Goal: Task Accomplishment & Management: Manage account settings

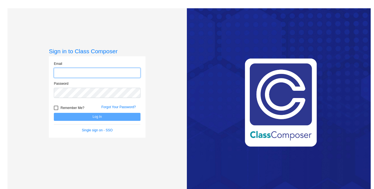
type input "heusingerma@asf.edu.mx"
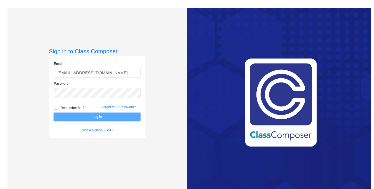
click at [89, 118] on button "Log In" at bounding box center [97, 117] width 87 height 8
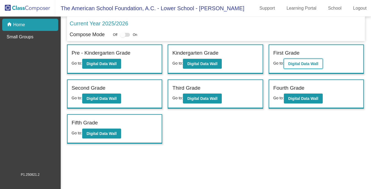
click at [299, 63] on b "Digital Data Wall" at bounding box center [303, 64] width 30 height 4
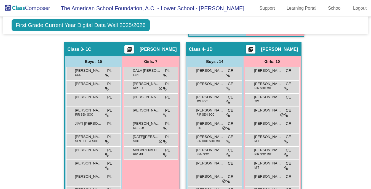
scroll to position [389, 0]
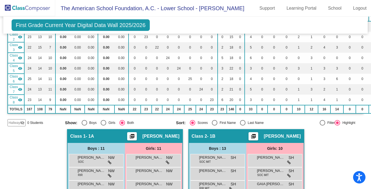
scroll to position [75, 0]
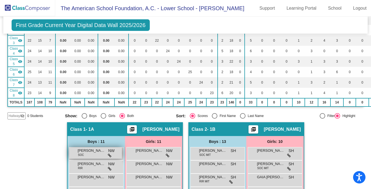
click at [110, 153] on span "NW" at bounding box center [111, 151] width 6 height 6
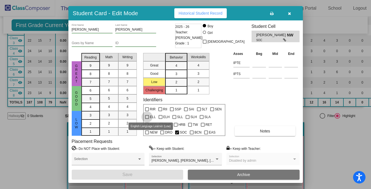
click at [147, 116] on div at bounding box center [147, 117] width 4 height 4
click at [147, 119] on input "ELL" at bounding box center [147, 119] width 0 height 0
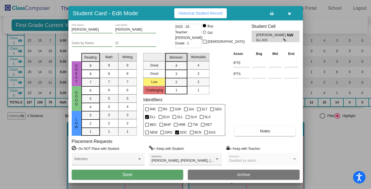
click at [147, 116] on div at bounding box center [147, 117] width 4 height 4
click at [147, 119] on input "ELL" at bounding box center [147, 119] width 0 height 0
checkbox input "false"
click at [258, 64] on input at bounding box center [259, 63] width 14 height 8
type input "u"
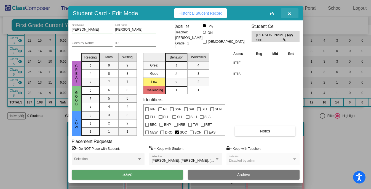
click at [290, 15] on icon "button" at bounding box center [289, 14] width 3 height 4
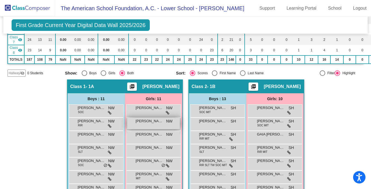
scroll to position [105, 0]
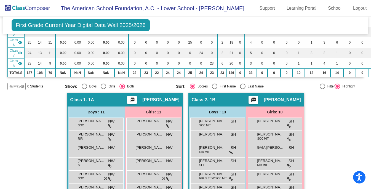
click at [204, 100] on span "Class 2" at bounding box center [199, 100] width 15 height 6
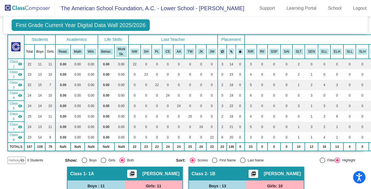
scroll to position [0, 0]
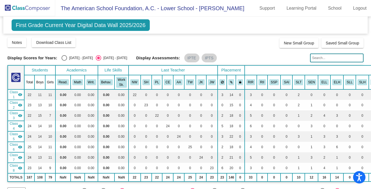
click at [63, 58] on div "Select an option" at bounding box center [65, 58] width 6 height 6
click at [64, 61] on input "[DATE] - [DATE]" at bounding box center [64, 61] width 0 height 0
radio input "true"
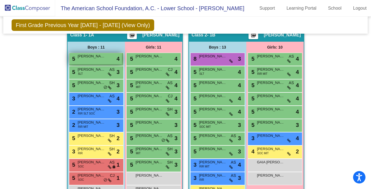
scroll to position [170, 0]
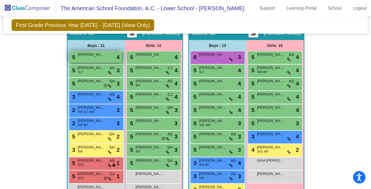
click at [101, 57] on div "5 ROY AZAR lock do_not_disturb_alt 4" at bounding box center [95, 56] width 53 height 11
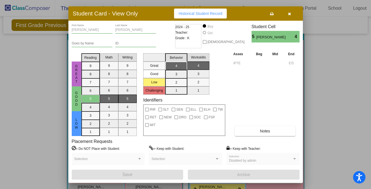
click at [288, 15] on icon "button" at bounding box center [289, 14] width 3 height 4
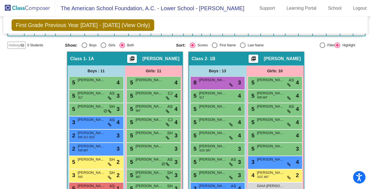
scroll to position [138, 0]
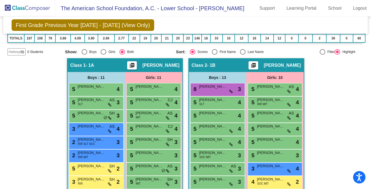
click at [257, 66] on mat-icon "picture_as_pdf" at bounding box center [253, 67] width 7 height 8
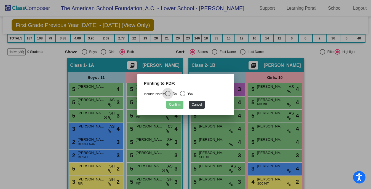
click at [185, 93] on div "Select an option" at bounding box center [183, 94] width 6 height 6
click at [183, 96] on input "Yes" at bounding box center [182, 96] width 0 height 0
radio input "true"
click at [177, 105] on button "Confirm" at bounding box center [174, 105] width 17 height 8
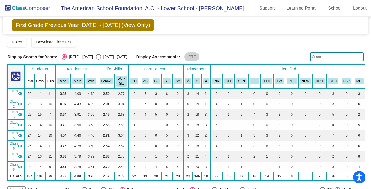
scroll to position [0, 0]
click at [69, 43] on span "Download Class List" at bounding box center [53, 42] width 35 height 4
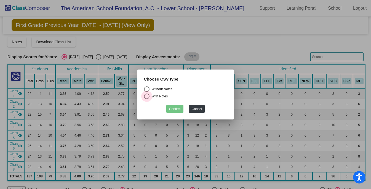
click at [146, 97] on div "Select an option" at bounding box center [147, 96] width 6 height 6
click at [146, 99] on input "With Notes" at bounding box center [146, 99] width 0 height 0
radio input "true"
click at [179, 110] on button "Confirm" at bounding box center [174, 109] width 17 height 8
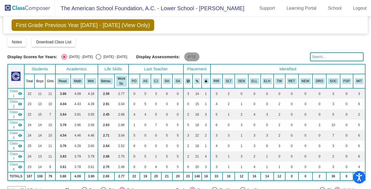
click at [192, 56] on mat-chip "IPTE" at bounding box center [191, 56] width 15 height 9
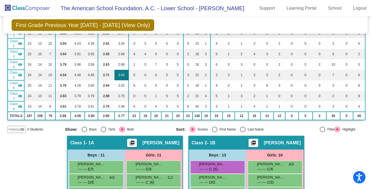
scroll to position [63, 0]
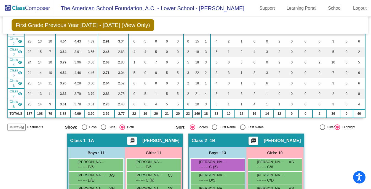
click at [243, 127] on div "Select an option" at bounding box center [243, 127] width 6 height 6
click at [243, 130] on input "Last Name" at bounding box center [242, 130] width 0 height 0
radio input "true"
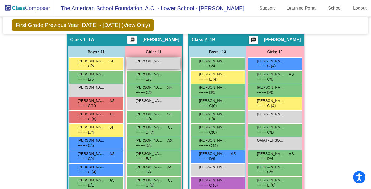
scroll to position [163, 0]
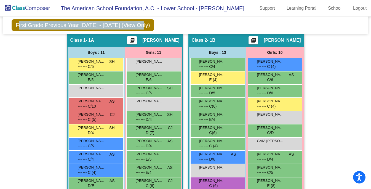
drag, startPoint x: 296, startPoint y: 20, endPoint x: 344, endPoint y: 31, distance: 49.2
click at [345, 31] on div "First Grade Previous Year 2024 - 2025 (View Only) Add, Move, or Retain Students…" at bounding box center [185, 25] width 364 height 17
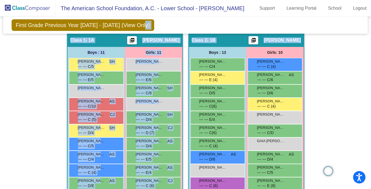
drag, startPoint x: 327, startPoint y: 21, endPoint x: 382, endPoint y: 43, distance: 58.4
click at [371, 43] on html "Accessibility Screen-Reader Guide, Feedback, and Issue Reporting | New window T…" at bounding box center [185, 94] width 371 height 189
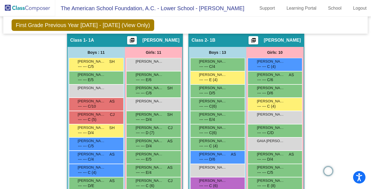
drag, startPoint x: 43, startPoint y: 79, endPoint x: -48, endPoint y: 68, distance: 91.2
click at [0, 68] on html "Accessibility Screen-Reader Guide, Feedback, and Issue Reporting | New window T…" at bounding box center [185, 94] width 371 height 189
drag, startPoint x: 30, startPoint y: 70, endPoint x: -7, endPoint y: 65, distance: 36.5
click at [0, 65] on html "Accessibility Screen-Reader Guide, Feedback, and Issue Reporting | New window T…" at bounding box center [185, 94] width 371 height 189
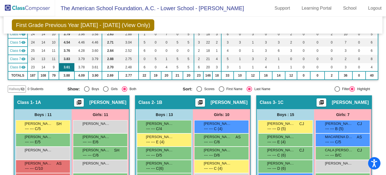
scroll to position [0, 0]
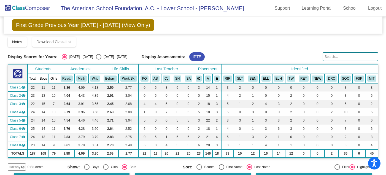
click at [96, 58] on div "Select an option" at bounding box center [99, 57] width 6 height 6
click at [98, 60] on input "[DATE] - [DATE]" at bounding box center [98, 60] width 0 height 0
radio input "true"
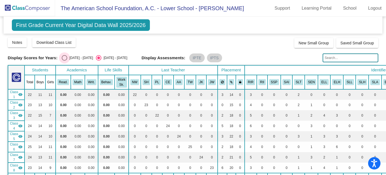
click at [63, 59] on div "Select an option" at bounding box center [65, 58] width 6 height 6
click at [64, 61] on input "[DATE] - [DATE]" at bounding box center [64, 61] width 0 height 0
radio input "true"
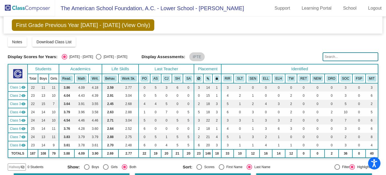
click at [96, 56] on div "Select an option" at bounding box center [99, 57] width 6 height 6
click at [98, 60] on input "[DATE] - [DATE]" at bounding box center [98, 60] width 0 height 0
radio input "true"
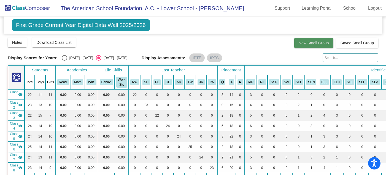
click at [299, 44] on span "New Small Group" at bounding box center [314, 43] width 30 height 4
click at [309, 40] on button "New Small Group" at bounding box center [314, 43] width 39 height 10
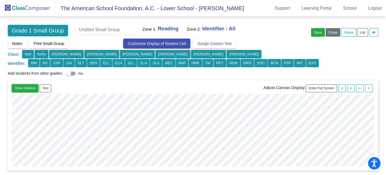
click at [28, 90] on button "Show Sideline" at bounding box center [25, 88] width 26 height 8
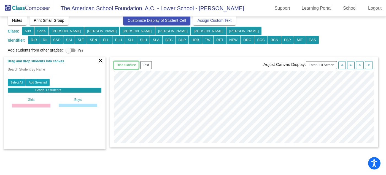
scroll to position [178, 441]
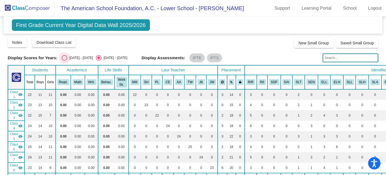
click at [62, 58] on div "Select an option" at bounding box center [65, 58] width 6 height 6
click at [64, 61] on input "[DATE] - [DATE]" at bounding box center [64, 61] width 0 height 0
radio input "true"
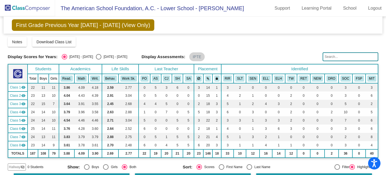
click at [96, 55] on div "Select an option" at bounding box center [99, 57] width 6 height 6
click at [98, 60] on input "[DATE] - [DATE]" at bounding box center [98, 60] width 0 height 0
radio input "true"
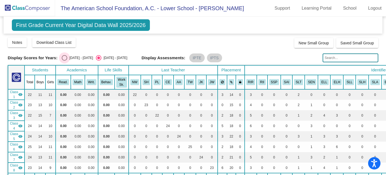
click at [71, 57] on div "[DATE] - [DATE]" at bounding box center [80, 57] width 26 height 5
click at [65, 61] on input "[DATE] - [DATE]" at bounding box center [64, 61] width 0 height 0
radio input "true"
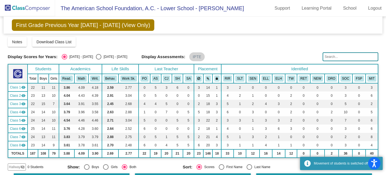
click at [101, 57] on div "[DATE] - [DATE]" at bounding box center [114, 56] width 26 height 5
click at [98, 60] on input "[DATE] - [DATE]" at bounding box center [98, 60] width 0 height 0
radio input "true"
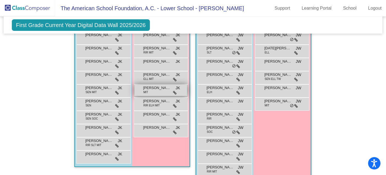
scroll to position [681, 0]
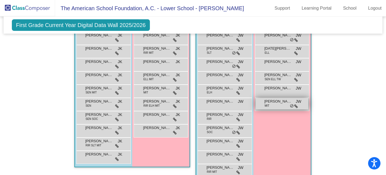
click at [309, 98] on div "ZOE VALDES MIT JW lock do_not_disturb_alt" at bounding box center [282, 103] width 53 height 11
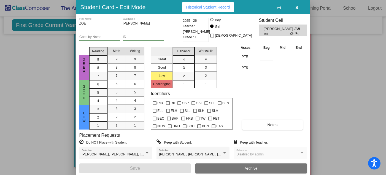
click at [265, 58] on input at bounding box center [267, 57] width 14 height 8
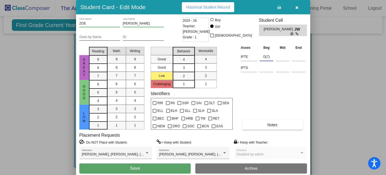
type input "D(7)"
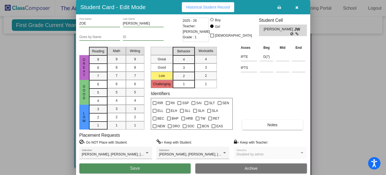
click at [169, 168] on button "Save" at bounding box center [135, 169] width 112 height 10
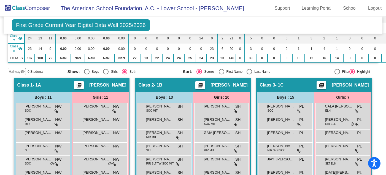
scroll to position [0, 0]
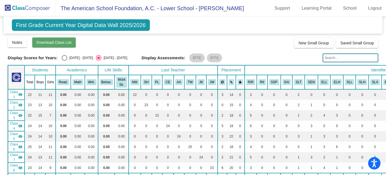
click at [54, 41] on span "Download Class List" at bounding box center [54, 42] width 35 height 4
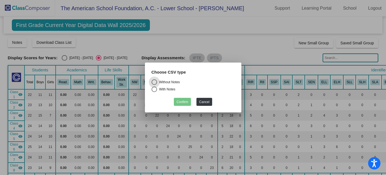
click at [163, 89] on div "With Notes" at bounding box center [166, 89] width 18 height 5
click at [154, 92] on input "With Notes" at bounding box center [154, 92] width 0 height 0
radio input "true"
click at [181, 101] on button "Confirm" at bounding box center [182, 102] width 17 height 8
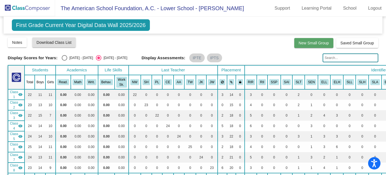
click at [304, 43] on span "New Small Group" at bounding box center [314, 43] width 30 height 4
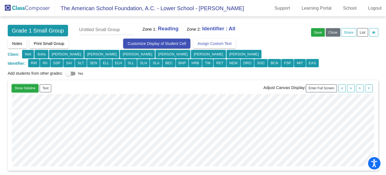
click at [30, 88] on button "Show Sideline" at bounding box center [25, 88] width 26 height 8
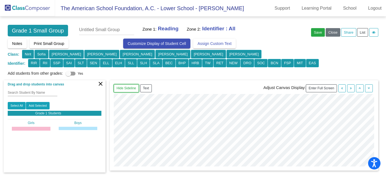
scroll to position [73, 635]
click at [100, 146] on div "Select All Add Selected Grade 1 Students Girls ALEXI. G. NW ALICJ. S. AA RIR SL…" at bounding box center [55, 132] width 102 height 61
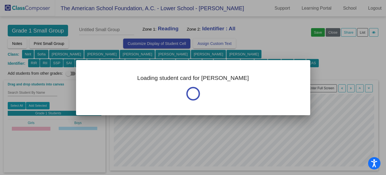
click at [138, 139] on div at bounding box center [193, 87] width 386 height 175
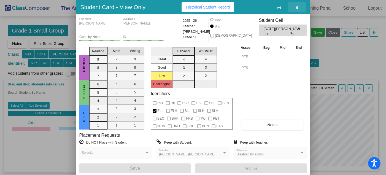
click at [298, 9] on icon "button" at bounding box center [297, 8] width 3 height 4
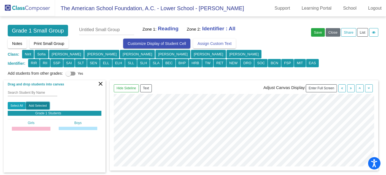
click at [39, 106] on button "Add Selected" at bounding box center [37, 106] width 23 height 8
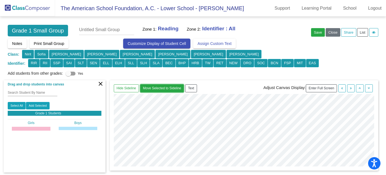
click at [158, 89] on button "Move Selected to Sideline" at bounding box center [162, 88] width 44 height 8
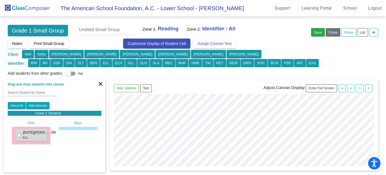
scroll to position [124, 635]
click at [148, 90] on button "Move Selected to Sideline" at bounding box center [162, 88] width 44 height 8
click at [316, 33] on button "Save" at bounding box center [318, 32] width 14 height 9
click at [34, 92] on input "Search Student By Name" at bounding box center [33, 93] width 50 height 4
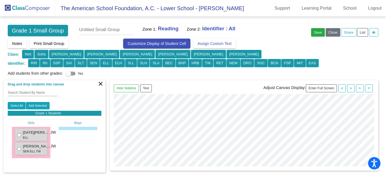
click at [48, 112] on p "Grade 1 Students" at bounding box center [68, 113] width 66 height 5
click at [106, 28] on input "text" at bounding box center [106, 30] width 55 height 10
type input "ELL Kristen first grade"
click at [40, 65] on button "ELL" at bounding box center [34, 63] width 12 height 9
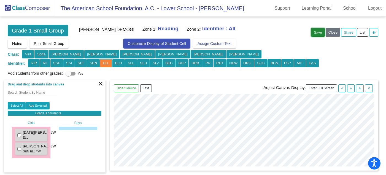
click at [314, 32] on button "Save" at bounding box center [318, 32] width 14 height 9
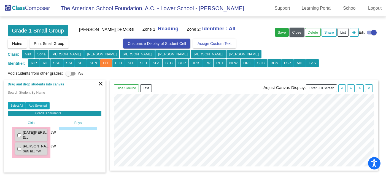
click at [296, 34] on button "Close" at bounding box center [297, 32] width 15 height 9
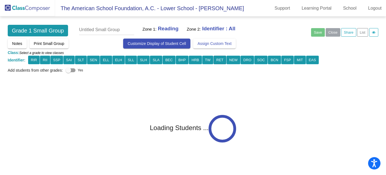
scroll to position [9, 0]
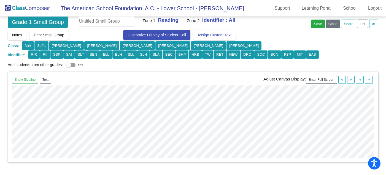
click at [35, 8] on img at bounding box center [27, 8] width 55 height 16
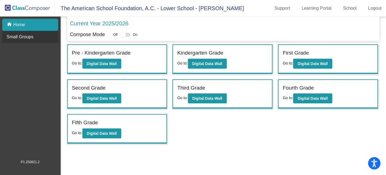
click at [29, 41] on div "Small Groups" at bounding box center [30, 37] width 56 height 12
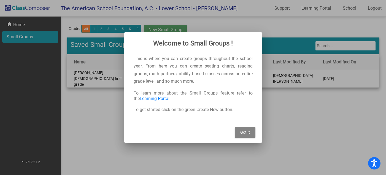
click at [244, 136] on button "Got It" at bounding box center [245, 132] width 21 height 11
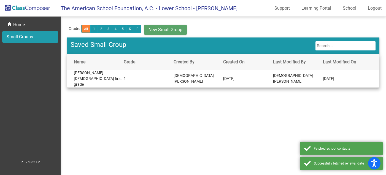
click at [215, 76] on mat-cell "Kristen Heusinger" at bounding box center [199, 78] width 50 height 13
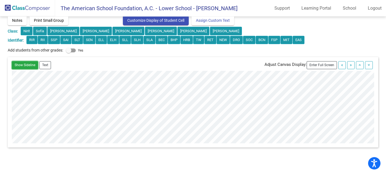
click at [28, 66] on button "Show Sideline" at bounding box center [25, 65] width 26 height 8
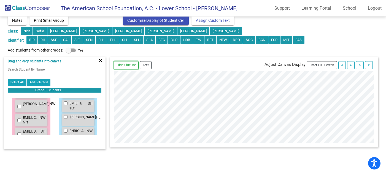
scroll to position [324, 0]
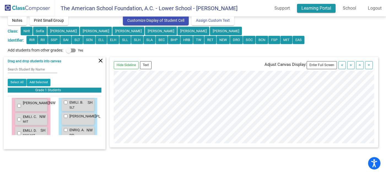
click at [330, 5] on link "Learning Portal" at bounding box center [316, 8] width 39 height 9
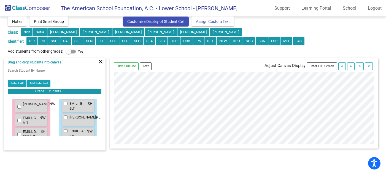
scroll to position [0, 0]
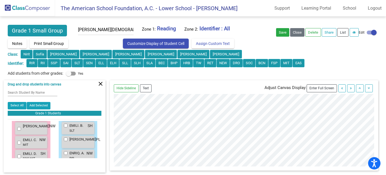
click at [95, 27] on input "ELL Kristen first grade" at bounding box center [106, 30] width 56 height 10
click at [175, 46] on span "Customize Display of Student Cell" at bounding box center [155, 43] width 57 height 4
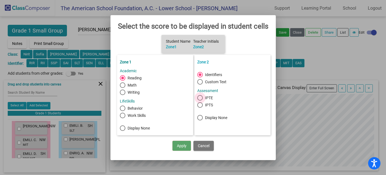
click at [202, 97] on div at bounding box center [200, 98] width 6 height 6
click at [200, 101] on input "IPTE" at bounding box center [200, 101] width 0 height 0
radio input "false"
radio input "true"
click at [201, 75] on div at bounding box center [200, 75] width 6 height 6
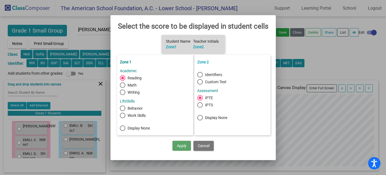
click at [200, 78] on input "Identifiers" at bounding box center [200, 78] width 0 height 0
radio input "true"
radio input "false"
click at [201, 99] on div at bounding box center [200, 98] width 6 height 6
click at [200, 101] on input "IPTE" at bounding box center [200, 101] width 0 height 0
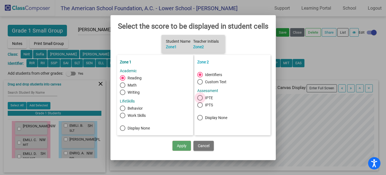
radio input "false"
radio input "true"
click at [184, 146] on button "Apply" at bounding box center [182, 146] width 18 height 10
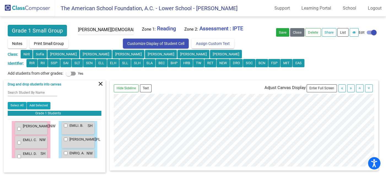
scroll to position [1, 0]
click at [38, 62] on button "ELL" at bounding box center [31, 63] width 11 height 9
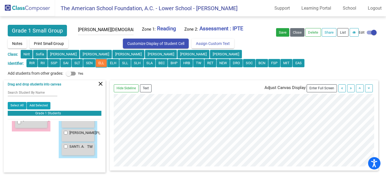
click at [38, 62] on button "ELL" at bounding box center [31, 63] width 11 height 9
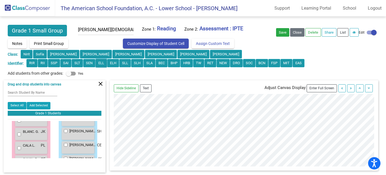
scroll to position [146, 0]
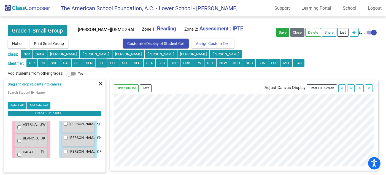
click at [38, 65] on button "ELL" at bounding box center [31, 63] width 11 height 9
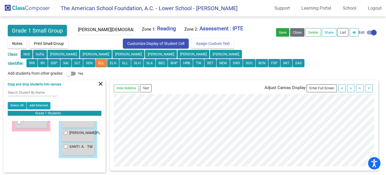
scroll to position [0, 0]
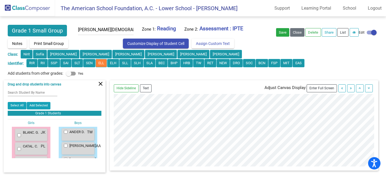
click at [38, 128] on div "BLANC. G. JK RIR ELL MIT CATAL. C. PL RIR ELL FRANC. P. JK ELL MIT JIE Z. JW EL…" at bounding box center [31, 177] width 39 height 100
click at [35, 125] on div at bounding box center [35, 125] width 0 height 0
click at [37, 137] on p "RIR ELL MIT" at bounding box center [34, 137] width 23 height 4
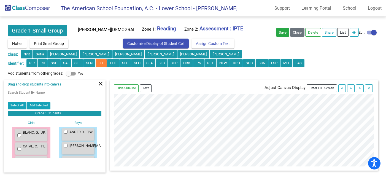
click at [37, 137] on p "RIR ELL MIT" at bounding box center [34, 137] width 23 height 4
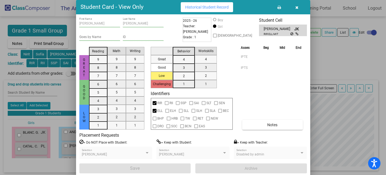
click at [299, 8] on button "button" at bounding box center [297, 7] width 18 height 10
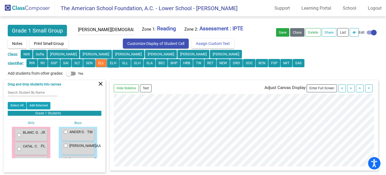
click at [38, 64] on button "ELH" at bounding box center [31, 63] width 11 height 9
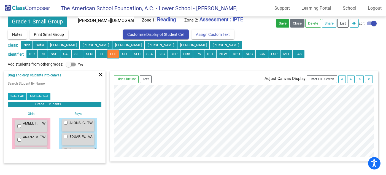
scroll to position [23, 0]
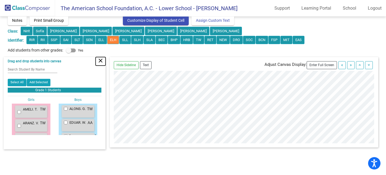
click at [101, 62] on mat-icon "close" at bounding box center [100, 60] width 7 height 7
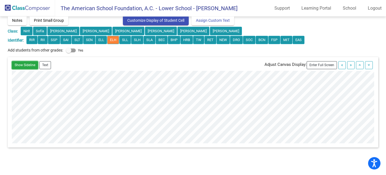
click at [28, 66] on button "Show Sideline" at bounding box center [25, 65] width 26 height 8
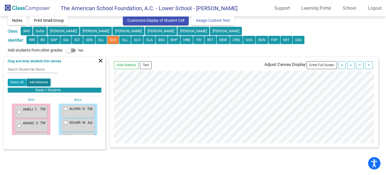
click at [36, 82] on button "Add Selected" at bounding box center [39, 83] width 24 height 8
click at [59, 91] on p "Grade 1 Students" at bounding box center [68, 90] width 66 height 5
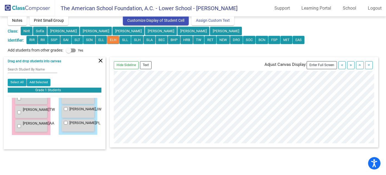
click at [29, 9] on img at bounding box center [27, 8] width 55 height 16
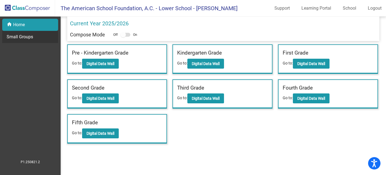
click at [23, 39] on p "Small Groups" at bounding box center [20, 37] width 26 height 7
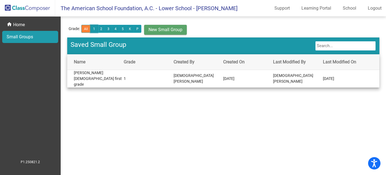
click at [95, 28] on button "1" at bounding box center [93, 29] width 7 height 8
click at [89, 76] on mat-cell "ELL Kristen first grade" at bounding box center [95, 78] width 57 height 17
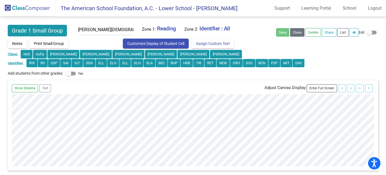
scroll to position [23, 0]
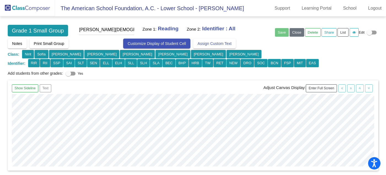
click at [169, 43] on span "Customize Display of Student Cell" at bounding box center [157, 43] width 58 height 4
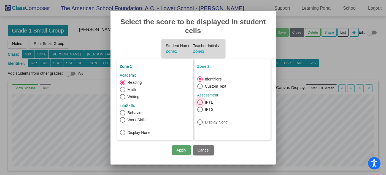
click at [201, 102] on div at bounding box center [200, 103] width 6 height 6
click at [200, 105] on input "IPTE" at bounding box center [200, 105] width 0 height 0
radio input "false"
click at [200, 113] on mat-radio-button "IPTS" at bounding box center [205, 110] width 16 height 7
radio input "false"
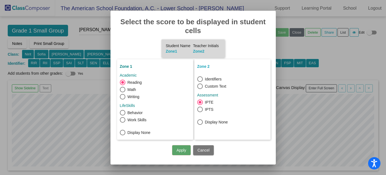
radio input "true"
click at [200, 109] on div at bounding box center [200, 109] width 3 height 3
click at [200, 112] on input "IPTS" at bounding box center [200, 112] width 0 height 0
click at [199, 82] on mat-radio-button "Identifiers" at bounding box center [209, 79] width 25 height 7
radio input "true"
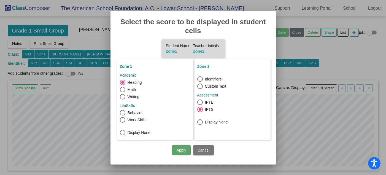
radio input "false"
click at [199, 79] on div at bounding box center [200, 79] width 3 height 3
click at [200, 82] on input "Identifiers" at bounding box center [200, 82] width 0 height 0
click at [183, 151] on button "Apply" at bounding box center [181, 150] width 18 height 10
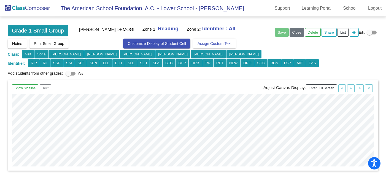
click at [165, 46] on button "Customize Display of Student Cell" at bounding box center [156, 44] width 67 height 10
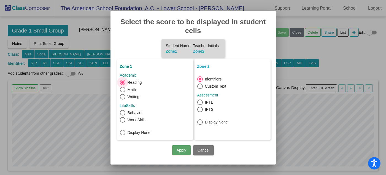
click at [201, 103] on div at bounding box center [200, 103] width 6 height 6
click at [200, 105] on input "IPTE" at bounding box center [200, 105] width 0 height 0
radio input "false"
radio input "true"
click at [183, 153] on button "Apply" at bounding box center [181, 150] width 18 height 10
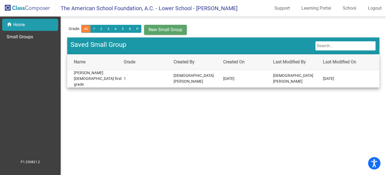
click at [16, 26] on p "Home" at bounding box center [19, 25] width 12 height 7
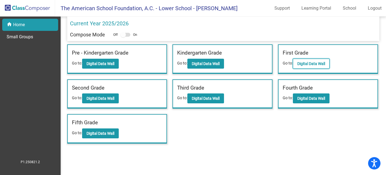
click at [307, 60] on button "Digital Data Wall" at bounding box center [311, 64] width 37 height 10
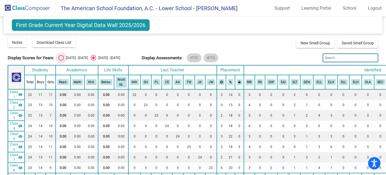
click at [58, 59] on div "Select an option" at bounding box center [61, 58] width 6 height 6
click at [61, 61] on input "[DATE] - [DATE]" at bounding box center [61, 61] width 0 height 0
radio input "true"
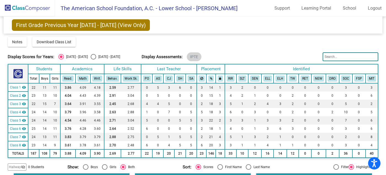
click at [91, 57] on div "Select an option" at bounding box center [94, 57] width 6 height 6
click at [93, 60] on input "[DATE] - [DATE]" at bounding box center [93, 60] width 0 height 0
radio input "true"
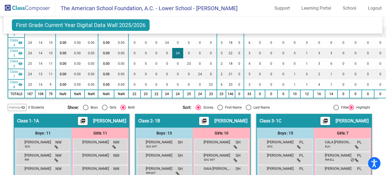
scroll to position [84, 0]
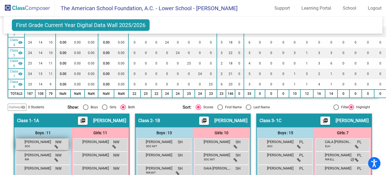
click at [69, 146] on div "[PERSON_NAME] SOC NW lock do_not_disturb_alt" at bounding box center [42, 144] width 53 height 11
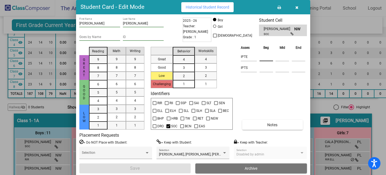
click at [267, 56] on input at bounding box center [267, 57] width 14 height 8
click at [283, 55] on input at bounding box center [283, 57] width 14 height 8
click at [296, 7] on icon "button" at bounding box center [297, 8] width 3 height 4
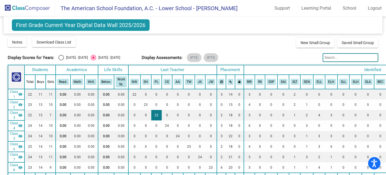
scroll to position [0, 0]
click at [60, 57] on div "Select an option" at bounding box center [61, 58] width 6 height 6
click at [61, 61] on input "[DATE] - [DATE]" at bounding box center [61, 61] width 0 height 0
radio input "true"
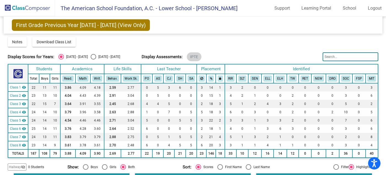
click at [97, 57] on div "[DATE] - [DATE]" at bounding box center [108, 56] width 24 height 5
click at [93, 60] on input "[DATE] - [DATE]" at bounding box center [93, 60] width 0 height 0
radio input "true"
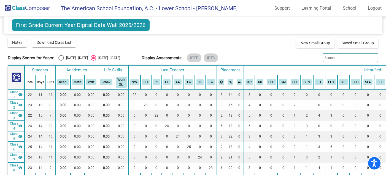
click at [61, 58] on div "Select an option" at bounding box center [61, 58] width 6 height 6
click at [61, 61] on input "[DATE] - [DATE]" at bounding box center [61, 61] width 0 height 0
radio input "true"
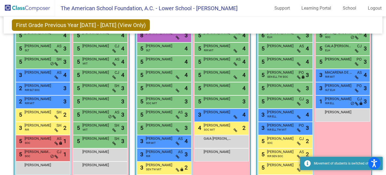
scroll to position [125, 0]
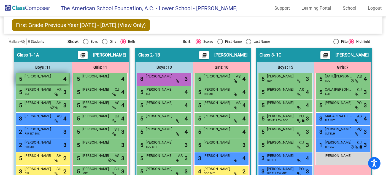
click at [69, 80] on div "5 ROY AZAR lock do_not_disturb_alt 4" at bounding box center [42, 78] width 53 height 11
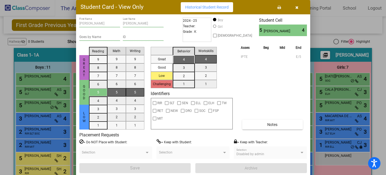
click at [296, 7] on icon "button" at bounding box center [297, 8] width 3 height 4
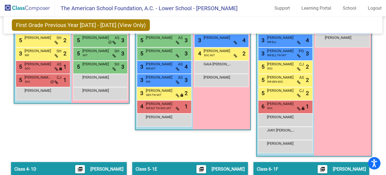
scroll to position [243, 0]
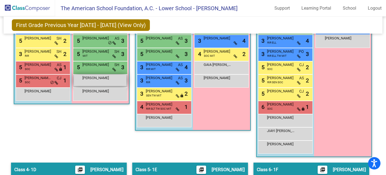
click at [127, 84] on div "CORA COX lock do_not_disturb_alt" at bounding box center [100, 80] width 53 height 11
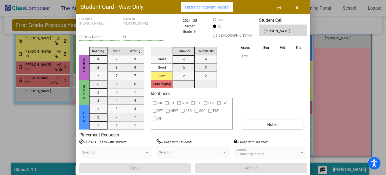
click at [342, 69] on div at bounding box center [193, 87] width 386 height 175
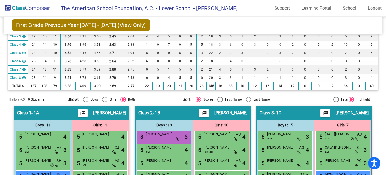
scroll to position [0, 0]
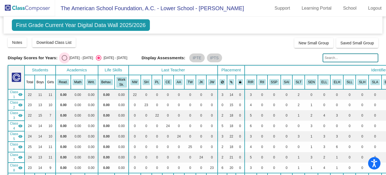
click at [68, 60] on div "[DATE] - [DATE]" at bounding box center [80, 57] width 26 height 5
click at [65, 61] on input "[DATE] - [DATE]" at bounding box center [64, 61] width 0 height 0
radio input "true"
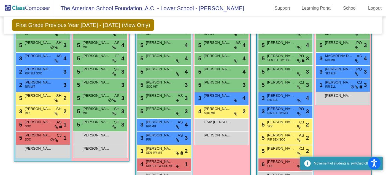
scroll to position [189, 0]
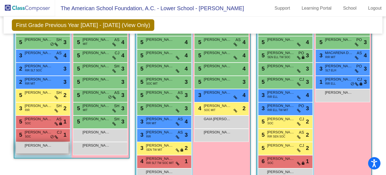
click at [69, 149] on div "JULIAN BAVERSTOCK lock do_not_disturb_alt" at bounding box center [42, 147] width 53 height 11
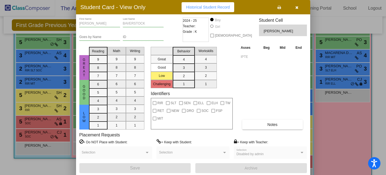
click at [17, 94] on div at bounding box center [193, 87] width 386 height 175
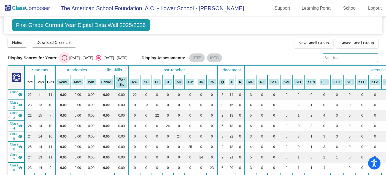
click at [78, 57] on div "[DATE] - [DATE]" at bounding box center [80, 57] width 26 height 5
click at [65, 61] on input "[DATE] - [DATE]" at bounding box center [64, 61] width 0 height 0
radio input "true"
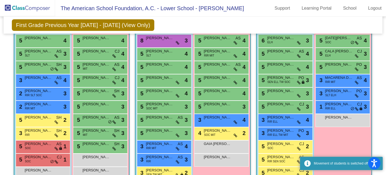
scroll to position [233, 0]
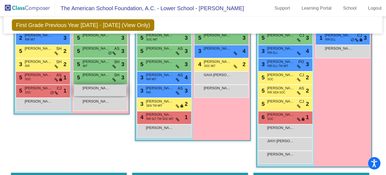
click at [110, 90] on span "[PERSON_NAME]" at bounding box center [96, 89] width 28 height 6
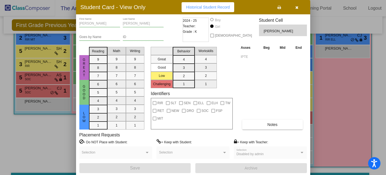
click at [46, 96] on div at bounding box center [193, 87] width 386 height 175
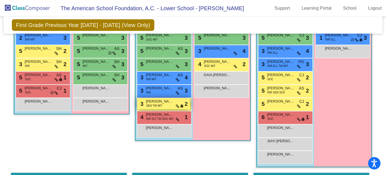
click at [162, 104] on span "SEN TW MIT" at bounding box center [154, 106] width 16 height 4
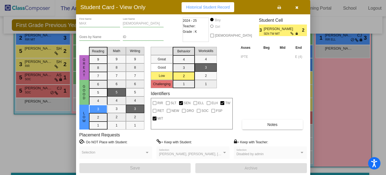
click at [15, 89] on div at bounding box center [193, 87] width 386 height 175
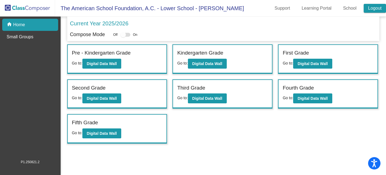
click at [373, 11] on link "Logout" at bounding box center [375, 8] width 22 height 9
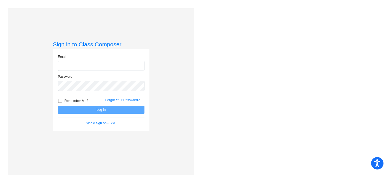
type input "[EMAIL_ADDRESS][DOMAIN_NAME]"
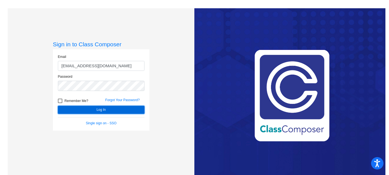
click at [85, 108] on button "Log In" at bounding box center [101, 110] width 87 height 8
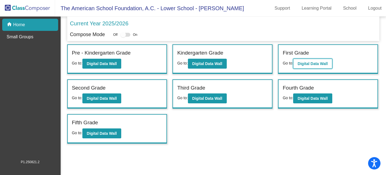
click at [326, 66] on button "Digital Data Wall" at bounding box center [312, 64] width 39 height 10
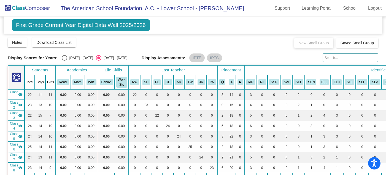
click at [73, 58] on div "[DATE] - [DATE]" at bounding box center [80, 57] width 26 height 5
click at [65, 61] on input "[DATE] - [DATE]" at bounding box center [64, 61] width 0 height 0
radio input "true"
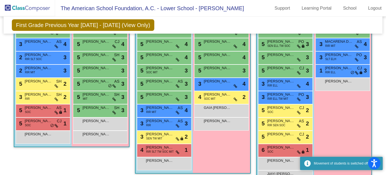
scroll to position [241, 0]
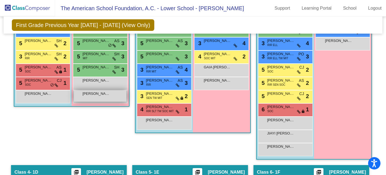
click at [110, 92] on span "[PERSON_NAME]" at bounding box center [96, 94] width 28 height 6
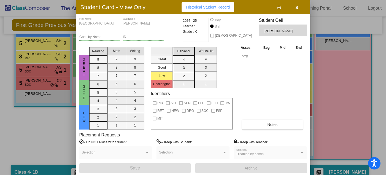
click at [298, 7] on icon "button" at bounding box center [297, 8] width 3 height 4
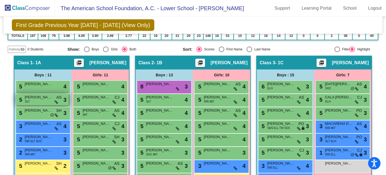
scroll to position [0, 0]
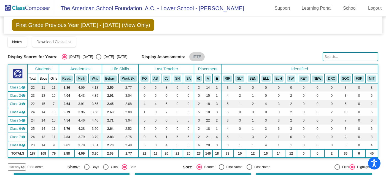
click at [96, 58] on div "Select an option" at bounding box center [99, 57] width 6 height 6
click at [98, 60] on input "[DATE] - [DATE]" at bounding box center [98, 60] width 0 height 0
radio input "true"
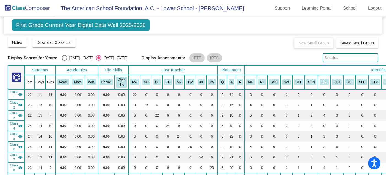
click at [63, 58] on div "Select an option" at bounding box center [65, 58] width 6 height 6
click at [64, 61] on input "[DATE] - [DATE]" at bounding box center [64, 61] width 0 height 0
radio input "true"
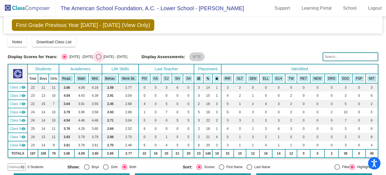
click at [96, 57] on div "Select an option" at bounding box center [99, 57] width 6 height 6
click at [98, 60] on input "[DATE] - [DATE]" at bounding box center [98, 60] width 0 height 0
radio input "true"
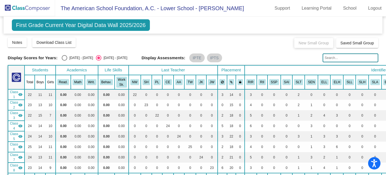
click at [81, 57] on div "[DATE] - [DATE]" at bounding box center [80, 57] width 26 height 5
click at [65, 61] on input "[DATE] - [DATE]" at bounding box center [64, 61] width 0 height 0
radio input "true"
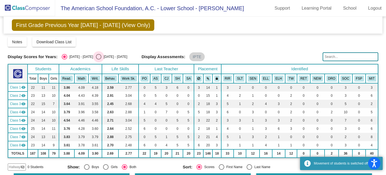
click at [105, 56] on div "[DATE] - [DATE]" at bounding box center [114, 56] width 26 height 5
click at [99, 60] on input "[DATE] - [DATE]" at bounding box center [98, 60] width 0 height 0
radio input "true"
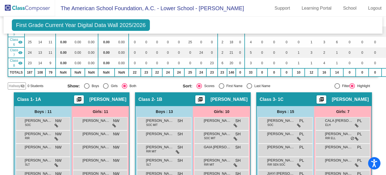
scroll to position [177, 0]
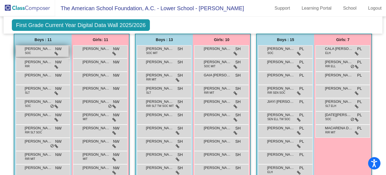
click at [69, 55] on div "[PERSON_NAME] SOC NW lock do_not_disturb_alt" at bounding box center [42, 51] width 53 height 11
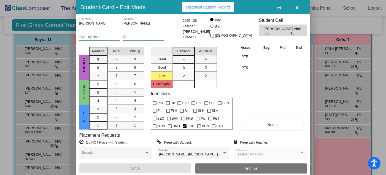
click at [42, 63] on div at bounding box center [193, 87] width 386 height 175
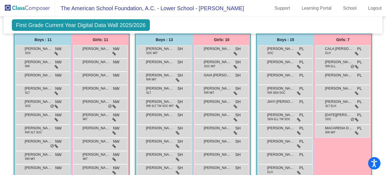
scroll to position [0, 0]
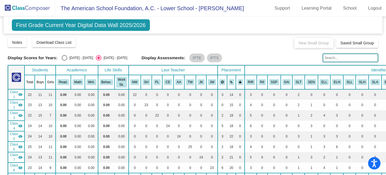
click at [77, 57] on div "[DATE] - [DATE]" at bounding box center [80, 57] width 26 height 5
click at [65, 61] on input "[DATE] - [DATE]" at bounding box center [64, 61] width 0 height 0
radio input "true"
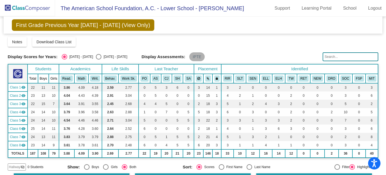
click at [197, 57] on mat-chip "IPTE" at bounding box center [196, 56] width 15 height 9
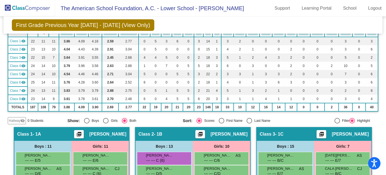
scroll to position [18, 0]
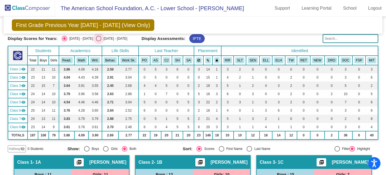
click at [96, 38] on div "Select an option" at bounding box center [99, 39] width 6 height 6
click at [98, 41] on input "[DATE] - [DATE]" at bounding box center [98, 41] width 0 height 0
radio input "true"
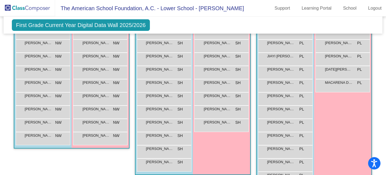
scroll to position [223, 0]
